Goal: Task Accomplishment & Management: Manage account settings

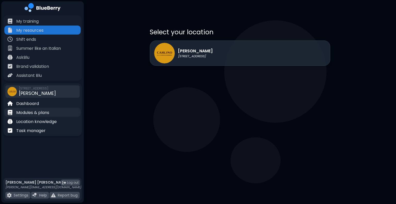
click at [53, 113] on div "Modules & plans" at bounding box center [42, 112] width 76 height 9
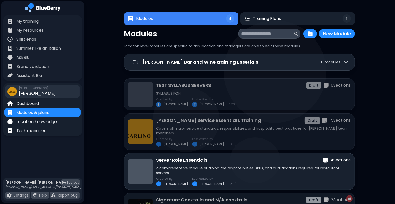
scroll to position [54, 0]
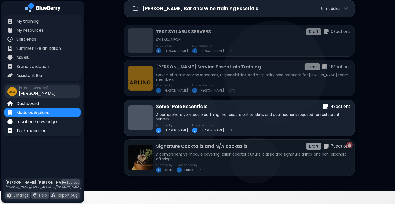
click at [51, 94] on div "1115 Alberni St, Vancouver CARLINO" at bounding box center [37, 91] width 37 height 11
click at [26, 92] on span "[PERSON_NAME]" at bounding box center [37, 93] width 37 height 6
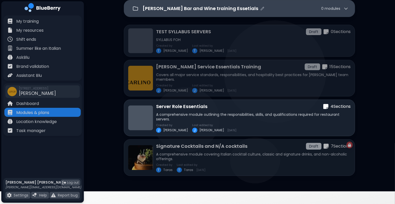
scroll to position [0, 0]
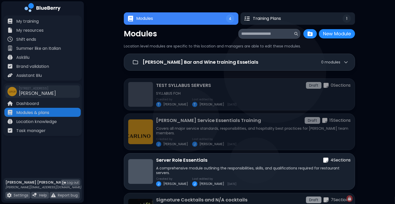
click at [48, 8] on img at bounding box center [42, 8] width 36 height 11
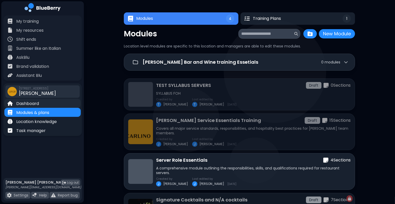
click at [31, 102] on p "Dashboard" at bounding box center [27, 104] width 23 height 6
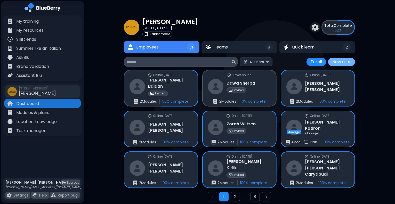
scroll to position [27, 0]
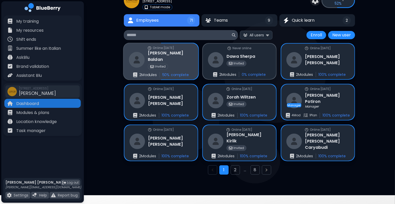
click at [195, 65] on div "Online yesterday Francesco Baldan Invited 2 Module s 50 % complete" at bounding box center [160, 61] width 75 height 36
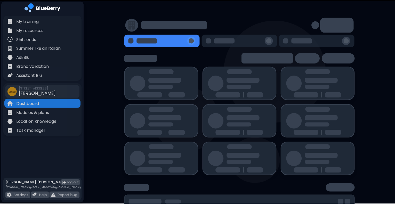
scroll to position [2, 0]
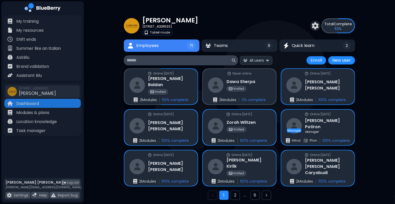
click at [376, 98] on div "CARLINO 1115 Alberni St, Vancouver Tablet mode Total Complete 52 % Employees 71…" at bounding box center [239, 109] width 311 height 222
click at [257, 58] on span "All users" at bounding box center [256, 60] width 14 height 5
click at [271, 73] on img at bounding box center [269, 73] width 4 height 5
click at [376, 119] on div "CARLINO 1115 Alberni St, Vancouver Tablet mode Total Complete 52 % Employees 71…" at bounding box center [239, 109] width 311 height 222
click at [260, 48] on button "Teams 9" at bounding box center [239, 45] width 76 height 12
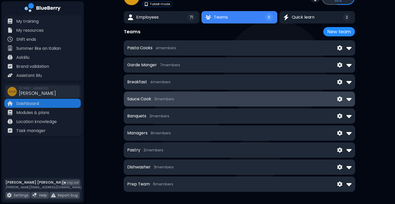
scroll to position [31, 0]
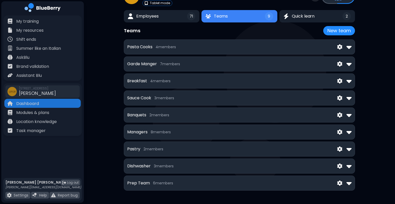
click at [355, 85] on div "CARLINO 1115 Alberni St, Vancouver Tablet mode Total Complete 52 % Employees 71…" at bounding box center [239, 87] width 311 height 236
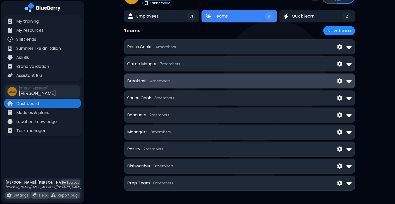
click at [352, 83] on div "Breakfast 4 member s" at bounding box center [239, 80] width 231 height 15
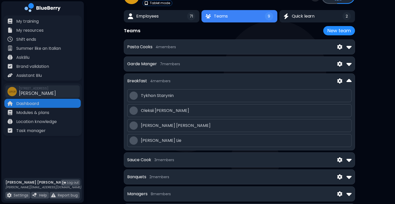
click at [346, 77] on img at bounding box center [348, 81] width 5 height 8
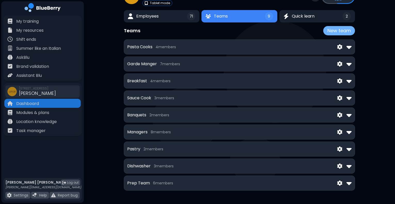
click at [336, 34] on button "New team" at bounding box center [339, 30] width 32 height 9
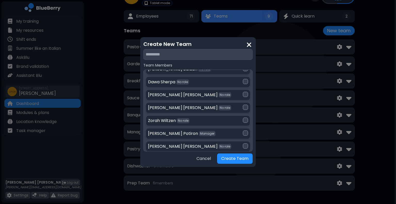
scroll to position [15, 0]
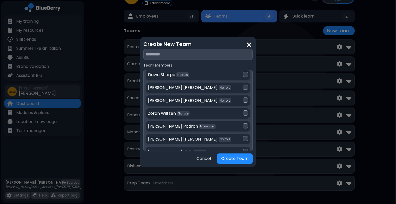
click at [248, 111] on div "Zorah Wiltzen No role" at bounding box center [198, 113] width 105 height 11
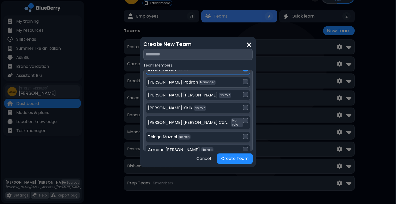
scroll to position [70, 0]
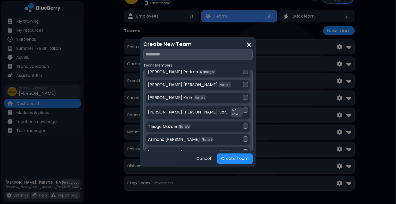
click at [230, 108] on div "Danielle Julia Caryabudi No role" at bounding box center [195, 111] width 95 height 9
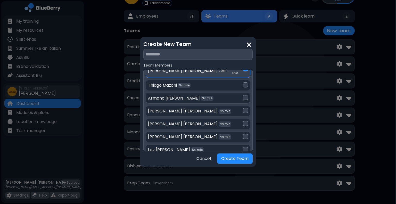
scroll to position [127, 0]
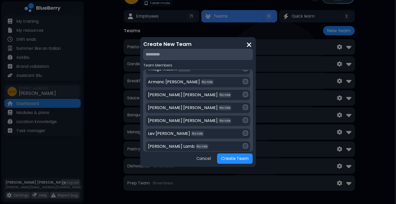
click at [212, 132] on div "Lev Darianov No role" at bounding box center [198, 133] width 105 height 11
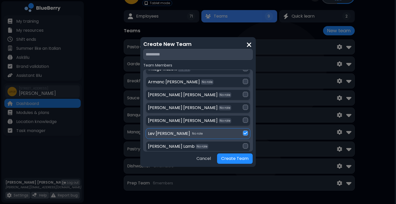
click at [196, 144] on div "Kevin Lamb No role" at bounding box center [195, 146] width 95 height 6
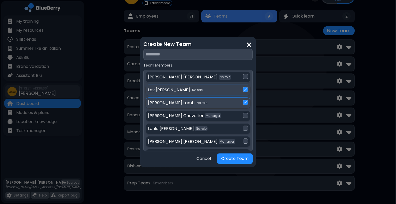
scroll to position [174, 0]
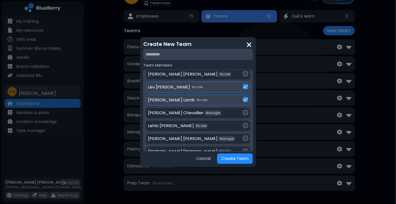
click at [162, 136] on p "Kelsey Zimmer" at bounding box center [183, 139] width 70 height 6
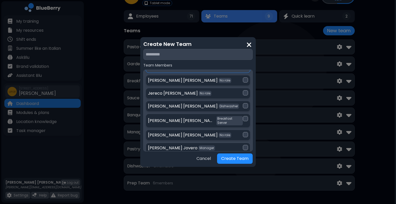
scroll to position [245, 0]
click at [152, 113] on div "Piero Diaz Breakfast Server" at bounding box center [198, 120] width 105 height 14
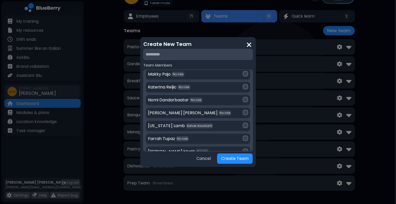
scroll to position [348, 0]
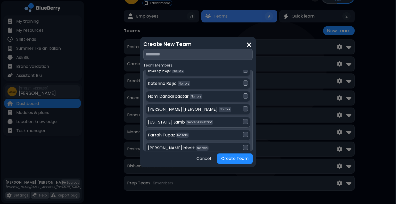
click at [168, 119] on p "Georgia Lamb" at bounding box center [166, 122] width 37 height 6
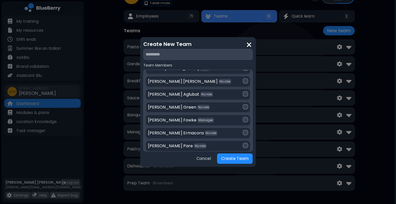
scroll to position [587, 0]
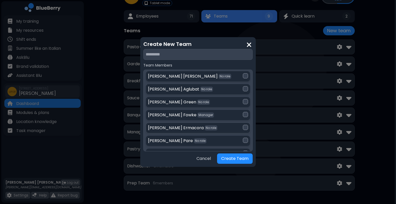
click at [206, 122] on div "Justin Ermacora No role" at bounding box center [198, 127] width 105 height 11
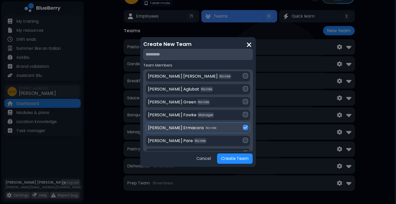
click at [224, 125] on div "Justin Ermacora No role" at bounding box center [195, 128] width 95 height 6
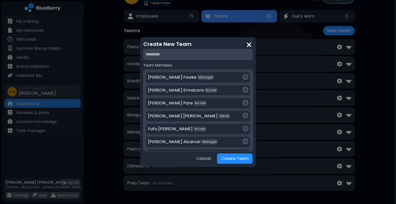
scroll to position [629, 0]
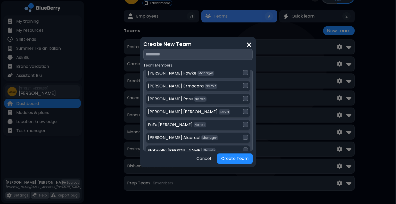
click at [220, 110] on p "Server" at bounding box center [225, 112] width 10 height 4
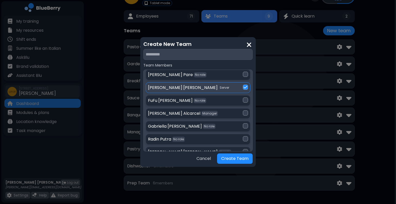
scroll to position [654, 0]
click at [218, 123] on div "Gabriella Barrios No role" at bounding box center [195, 126] width 95 height 6
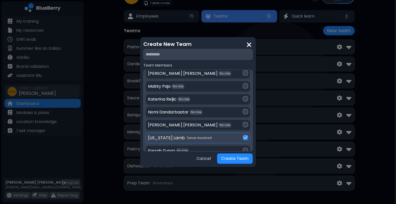
scroll to position [313, 0]
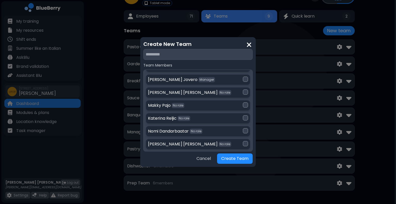
click at [182, 51] on input "text" at bounding box center [197, 54] width 109 height 11
type input "**********"
click at [237, 159] on button "Create Team" at bounding box center [235, 158] width 36 height 10
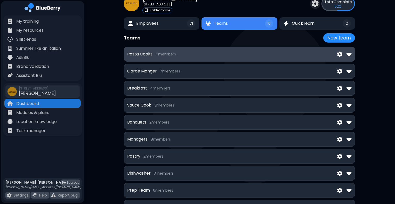
scroll to position [23, 0]
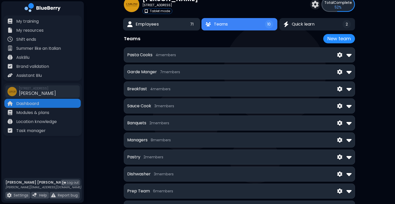
click at [153, 23] on span "Employees" at bounding box center [147, 24] width 23 height 6
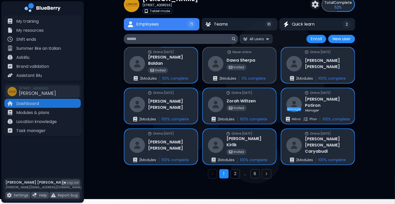
click at [176, 41] on input at bounding box center [179, 39] width 104 height 6
click at [258, 37] on span "All users" at bounding box center [256, 39] width 14 height 5
click at [247, 25] on button "Teams 10" at bounding box center [239, 24] width 77 height 13
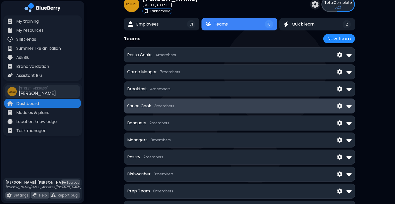
scroll to position [48, 0]
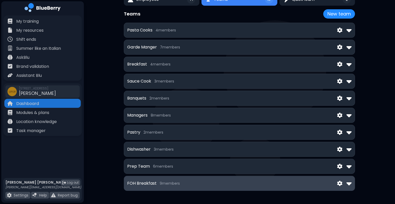
click at [172, 187] on div "FOH Breakfast 9 member s" at bounding box center [239, 183] width 231 height 15
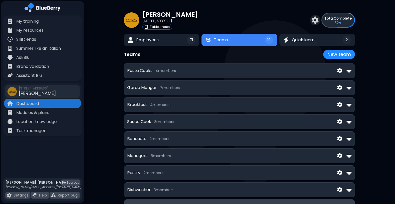
scroll to position [0, 0]
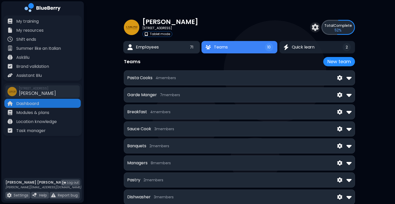
click at [149, 43] on button "Employees 71" at bounding box center [161, 47] width 77 height 13
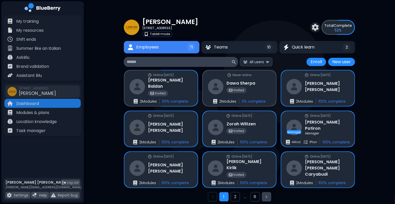
click at [269, 196] on button "Next page" at bounding box center [266, 196] width 9 height 9
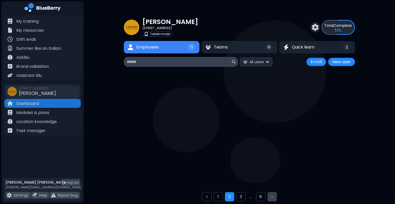
scroll to position [13, 0]
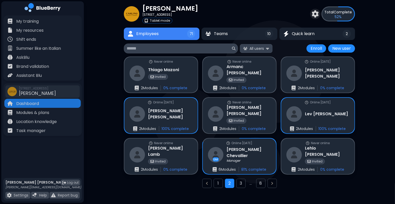
click at [258, 51] on button "All users" at bounding box center [256, 48] width 32 height 9
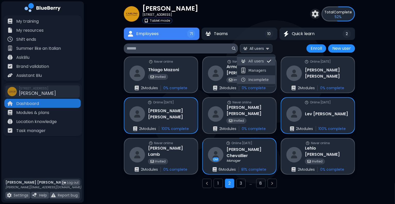
click at [255, 80] on span "Incomplete" at bounding box center [258, 79] width 20 height 5
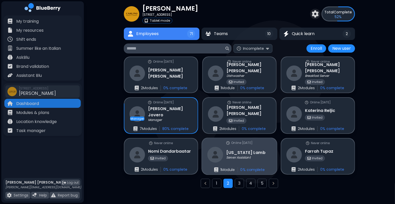
click at [271, 150] on div "Online 70 days ago Georgia Lamb Server Assistant 1 Module 0 % complete" at bounding box center [239, 156] width 75 height 36
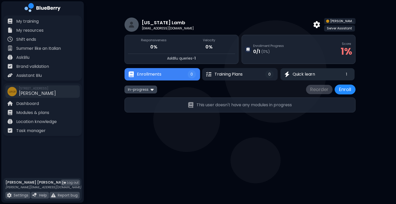
click at [307, 72] on span "Quick learn" at bounding box center [304, 74] width 22 height 6
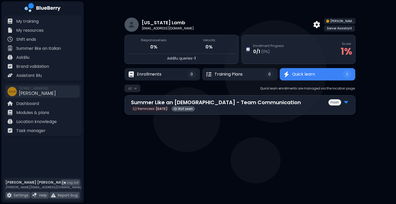
click at [349, 101] on div "Summer Like an Italian - Team Communication Flash Reminded: Aug 27 Not seen" at bounding box center [239, 105] width 231 height 20
click at [341, 101] on div "Flash" at bounding box center [338, 102] width 21 height 7
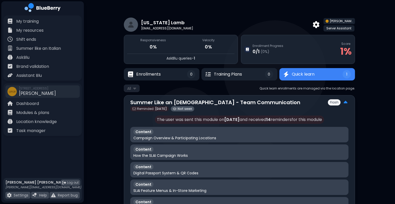
click at [113, 41] on div "Georgia Lamb georgiaflamb@yahoo.ca CARLINO Server Assistant Responsiveness 0% V…" at bounding box center [239, 169] width 311 height 338
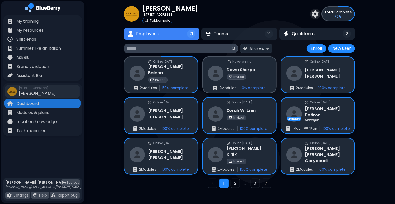
click at [366, 116] on div "CARLINO 1115 Alberni St, Vancouver Tablet mode Total Complete 52 % Employees 71…" at bounding box center [239, 98] width 311 height 222
click at [268, 52] on button "All users" at bounding box center [256, 48] width 32 height 9
click at [266, 80] on button "Incomplete" at bounding box center [256, 79] width 38 height 9
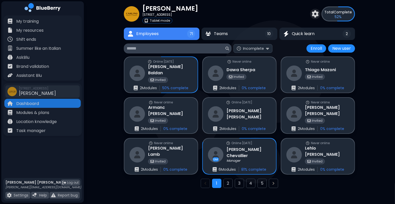
click at [370, 119] on div "CARLINO 1115 Alberni St, Vancouver Tablet mode Total Complete 52 % Employees 71…" at bounding box center [239, 98] width 311 height 222
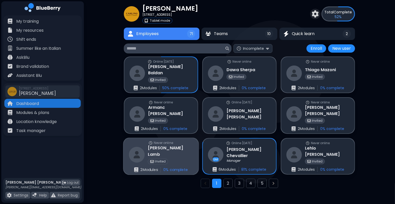
click at [195, 161] on div "Never online Kevin Lamb Invited 2 Module s 0 % complete" at bounding box center [160, 156] width 75 height 36
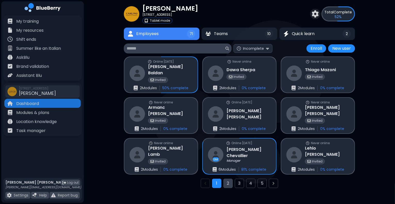
click at [230, 183] on button "2" at bounding box center [227, 183] width 9 height 9
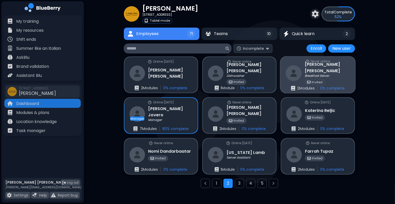
click at [333, 77] on div "Never online Piero Diaz Breakfast Server Invited 2 Module s 0 % complete" at bounding box center [317, 75] width 75 height 36
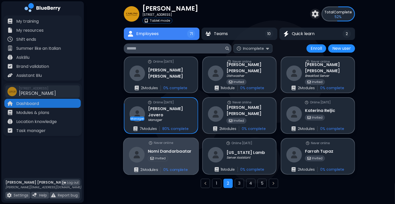
click at [182, 162] on div "Nomi Dandarbaatar Invited" at bounding box center [160, 155] width 63 height 16
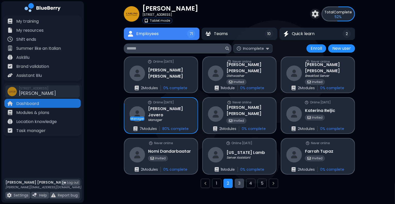
click at [240, 183] on button "3" at bounding box center [239, 183] width 9 height 9
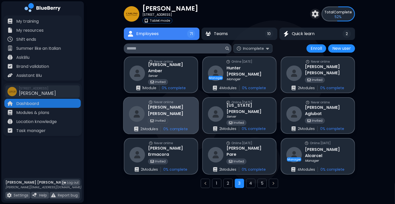
click at [185, 118] on div "Invited" at bounding box center [170, 121] width 45 height 6
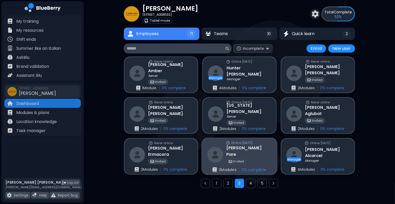
click at [256, 156] on div "Online today Kevin Pare Invited 2 Module s 0 % complete" at bounding box center [239, 156] width 75 height 36
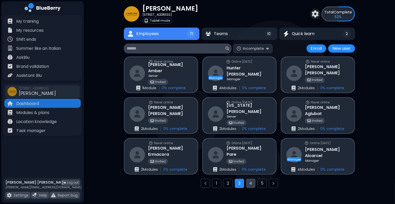
click at [254, 183] on button "4" at bounding box center [250, 183] width 9 height 9
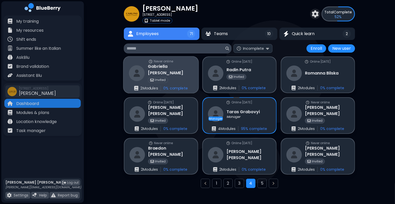
click at [182, 77] on div "Invited" at bounding box center [170, 80] width 45 height 6
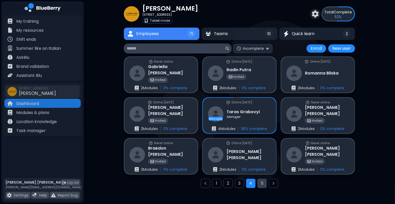
click at [262, 184] on button "5" at bounding box center [261, 183] width 9 height 9
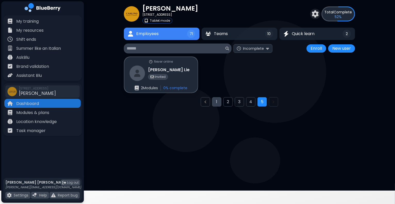
click at [219, 102] on button "1" at bounding box center [216, 101] width 9 height 9
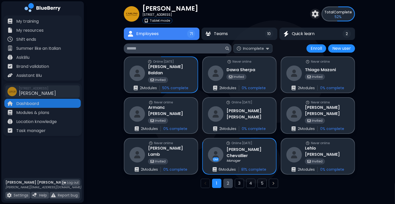
click at [229, 185] on button "2" at bounding box center [227, 183] width 9 height 9
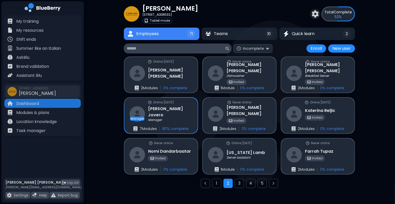
click at [166, 195] on div at bounding box center [239, 110] width 231 height 213
click at [241, 183] on button "3" at bounding box center [239, 183] width 9 height 9
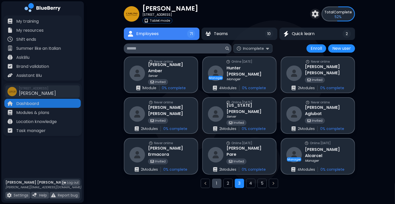
click at [221, 180] on button "1" at bounding box center [216, 183] width 9 height 9
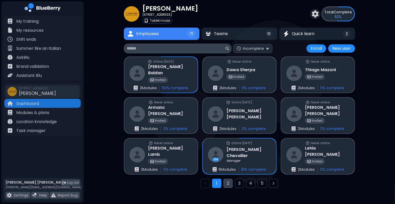
click at [227, 186] on button "2" at bounding box center [227, 183] width 9 height 9
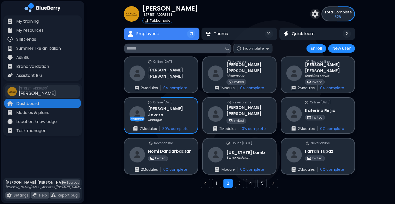
click at [227, 186] on button "2" at bounding box center [227, 183] width 9 height 9
click at [238, 184] on button "3" at bounding box center [239, 183] width 9 height 9
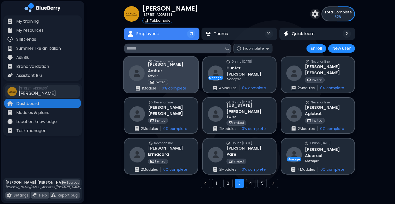
click at [179, 79] on div "Invited" at bounding box center [170, 82] width 45 height 6
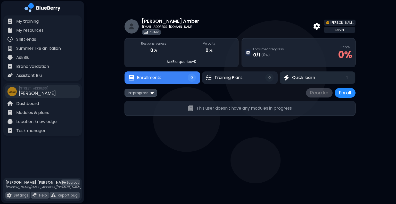
click at [286, 77] on img at bounding box center [286, 78] width 5 height 6
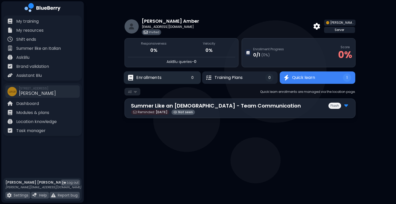
click at [181, 81] on button "Enrollments 0" at bounding box center [162, 77] width 77 height 13
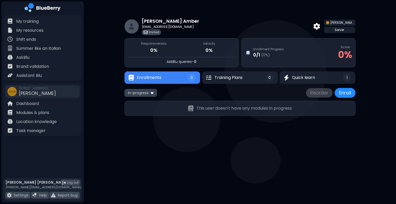
click at [207, 145] on main "Jasmine Amber jazzyamber999@gmail.com Invited CARLINO Server Responsiveness 0% …" at bounding box center [198, 102] width 396 height 204
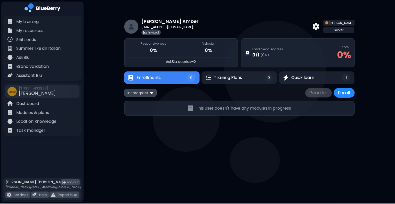
scroll to position [13, 0]
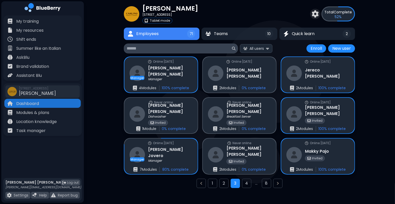
click at [341, 190] on div at bounding box center [340, 188] width 5 height 5
click at [247, 184] on button "4" at bounding box center [246, 183] width 9 height 9
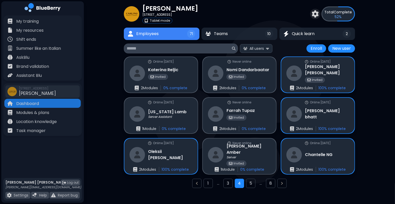
click at [252, 53] on div "All users Enroll New user" at bounding box center [198, 49] width 148 height 10
click at [255, 50] on span "All users" at bounding box center [256, 48] width 14 height 5
click at [264, 79] on span "Incomplete" at bounding box center [258, 79] width 20 height 5
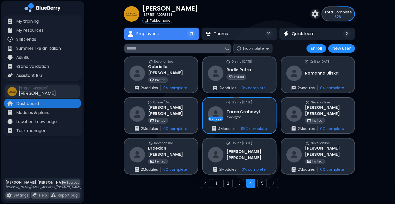
click at [358, 86] on div "CARLINO 1115 Alberni St, Vancouver Tablet mode Total Complete 52 % Employees 71…" at bounding box center [239, 98] width 311 height 222
click at [215, 181] on button "1" at bounding box center [216, 183] width 9 height 9
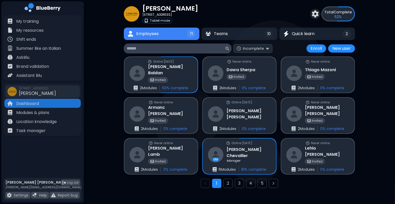
click at [316, 187] on div "1 2 3 4 5" at bounding box center [239, 183] width 231 height 9
click at [274, 185] on icon "Next page" at bounding box center [273, 183] width 4 height 4
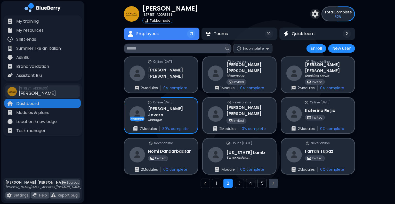
click at [276, 186] on button "Next page" at bounding box center [273, 183] width 9 height 9
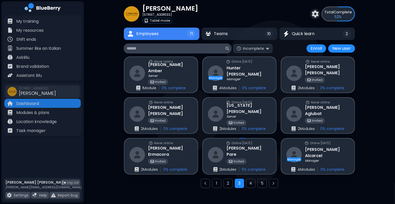
click at [110, 105] on div "CARLINO 1115 Alberni St, Vancouver Tablet mode Total Complete 52 % Employees 71…" at bounding box center [239, 98] width 311 height 222
click at [274, 185] on button "Next page" at bounding box center [273, 183] width 9 height 9
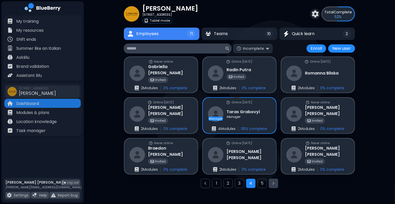
click at [274, 185] on button "Next page" at bounding box center [273, 183] width 9 height 9
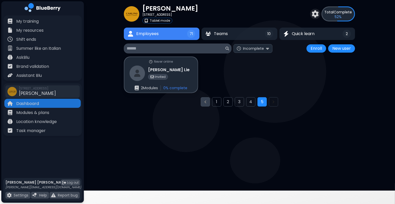
click at [206, 103] on button "Previous page" at bounding box center [205, 101] width 9 height 9
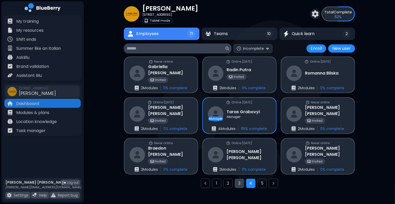
click at [241, 186] on button "3" at bounding box center [239, 183] width 9 height 9
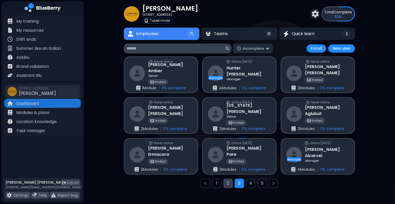
click at [230, 184] on button "2" at bounding box center [227, 183] width 9 height 9
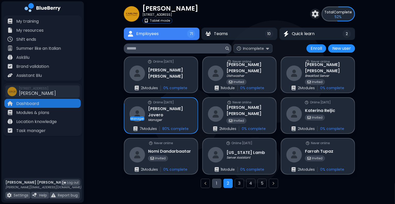
click at [220, 183] on button "1" at bounding box center [216, 183] width 9 height 9
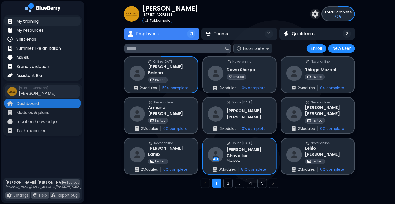
click at [36, 23] on p "My training" at bounding box center [27, 21] width 22 height 6
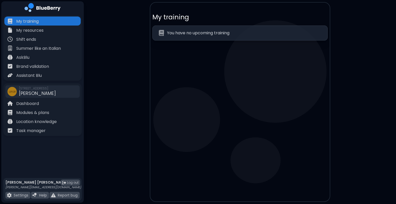
click at [40, 7] on img at bounding box center [42, 8] width 36 height 11
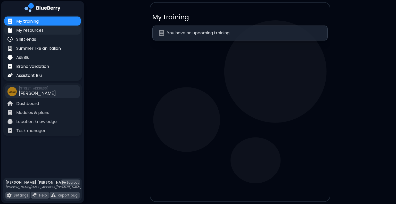
click at [33, 32] on p "My resources" at bounding box center [29, 30] width 27 height 6
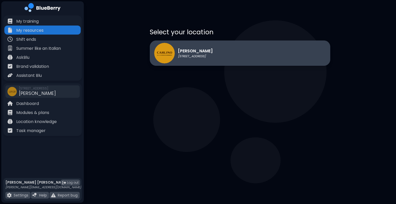
click at [210, 58] on div "CARLINO 1115 Alberni St, Vancouver" at bounding box center [183, 53] width 59 height 21
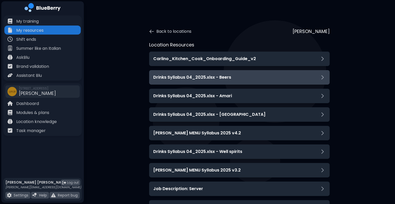
click at [231, 79] on div "Drinks Syllabus 04_2025.xlsx - Beers" at bounding box center [239, 77] width 172 height 6
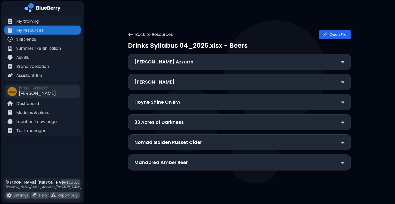
click at [294, 73] on div "Drinks Syllabus 04_2025.xlsx - Beers Peroni Nastro Azzurro Monzo Pilsner Hoyne …" at bounding box center [239, 105] width 223 height 129
click at [277, 83] on div "Monzo Pilsner" at bounding box center [239, 81] width 210 height 7
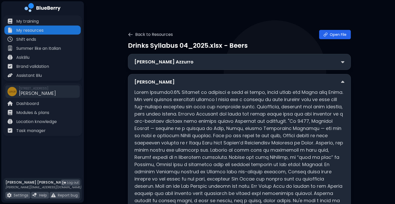
scroll to position [103, 0]
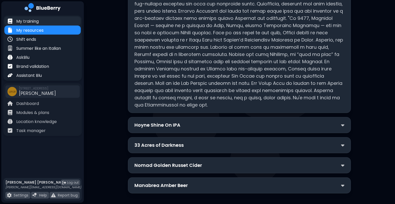
click at [34, 23] on p "My training" at bounding box center [27, 21] width 22 height 6
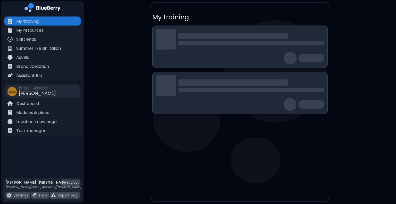
click at [48, 8] on img at bounding box center [42, 8] width 36 height 11
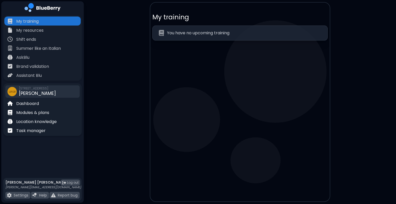
click at [40, 87] on span "[STREET_ADDRESS]" at bounding box center [37, 88] width 37 height 4
click at [31, 102] on p "Dashboard" at bounding box center [27, 104] width 23 height 6
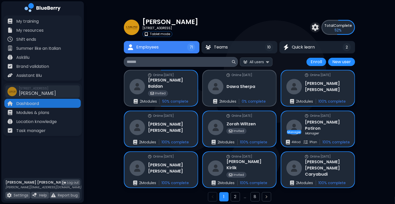
click at [330, 26] on span "Total" at bounding box center [328, 25] width 9 height 5
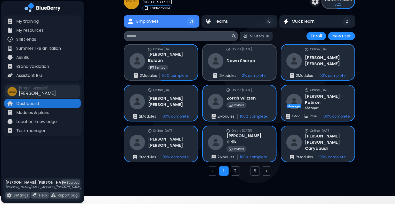
scroll to position [25, 0]
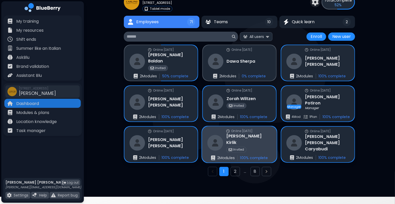
click at [241, 135] on div "Vana Kirlik Invited" at bounding box center [239, 142] width 64 height 19
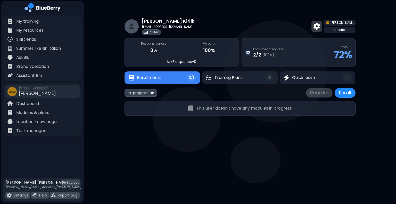
click at [320, 24] on img at bounding box center [316, 26] width 6 height 7
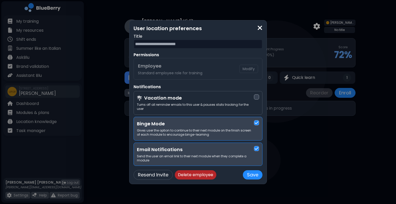
drag, startPoint x: 369, startPoint y: 157, endPoint x: 201, endPoint y: 90, distance: 180.8
click at [201, 90] on p "Notifications" at bounding box center [198, 87] width 129 height 6
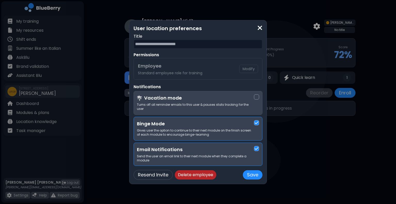
click at [257, 99] on div at bounding box center [256, 96] width 5 height 5
click at [234, 84] on div "User location preferences Title Permissions Employee Standard employee role for…" at bounding box center [198, 101] width 129 height 155
click at [252, 175] on button "Save" at bounding box center [253, 174] width 20 height 9
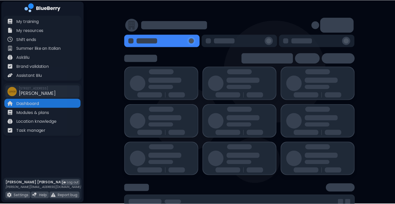
scroll to position [2, 0]
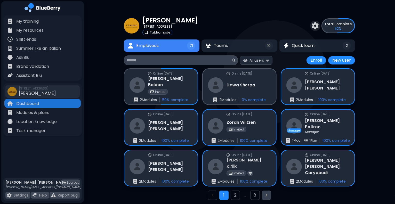
click at [268, 196] on icon "Next page" at bounding box center [266, 195] width 4 height 4
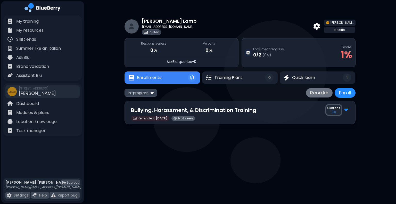
click at [303, 84] on div "Kevin Lamb klambnz@hotmail.com Invited CARLINO No title Responsiveness 0% Veloc…" at bounding box center [239, 68] width 231 height 112
click at [294, 78] on span "Quick learn" at bounding box center [303, 77] width 23 height 6
